Goal: Task Accomplishment & Management: Use online tool/utility

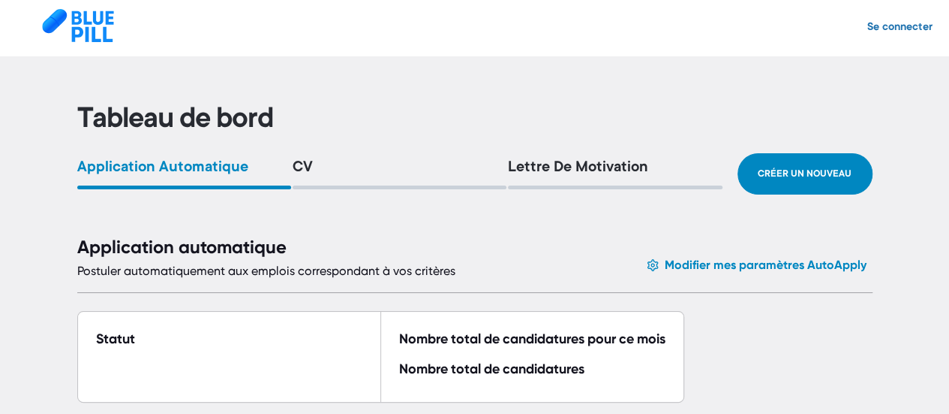
click at [314, 167] on div "CV" at bounding box center [400, 168] width 214 height 19
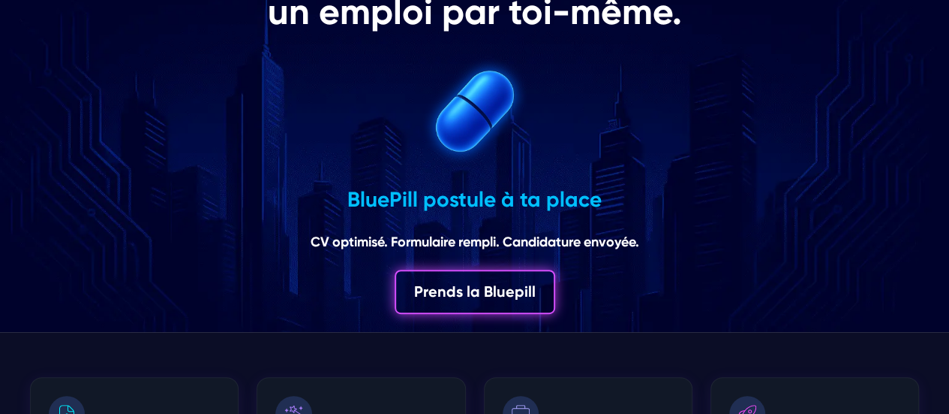
scroll to position [170, 0]
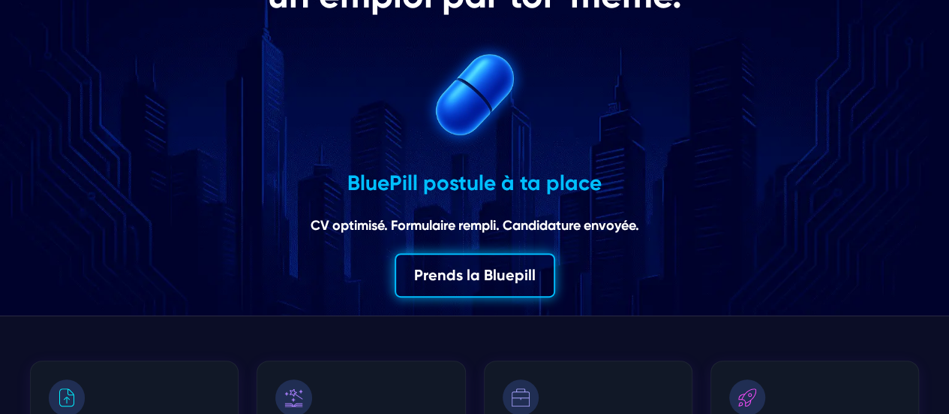
click at [438, 279] on button "Prends la Bluepill" at bounding box center [475, 275] width 161 height 44
